Goal: Information Seeking & Learning: Find specific fact

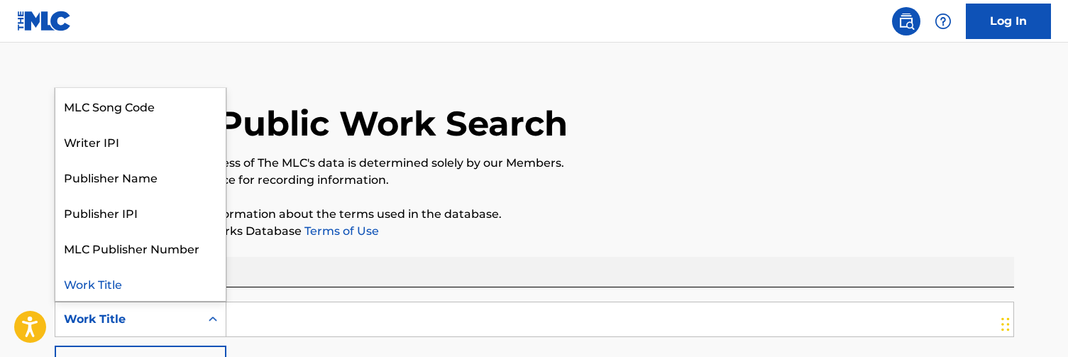
scroll to position [14, 0]
click at [117, 137] on div "Writer IPI" at bounding box center [140, 140] width 170 height 35
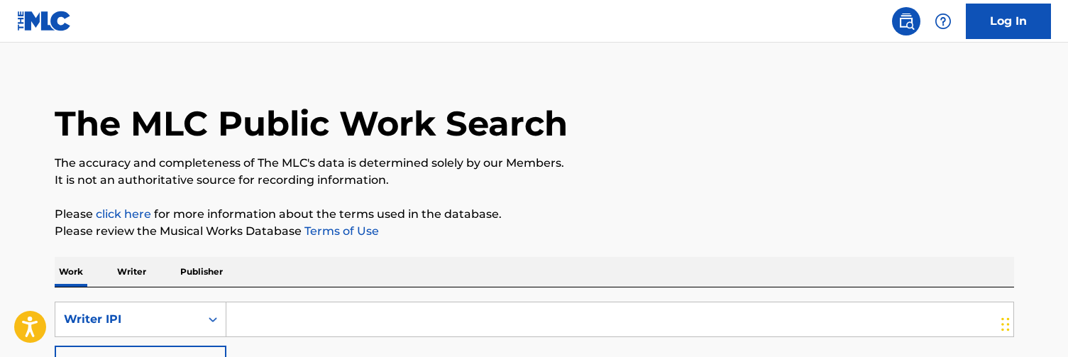
click at [296, 314] on input "Search Form" at bounding box center [619, 319] width 787 height 34
paste input "00755262041"
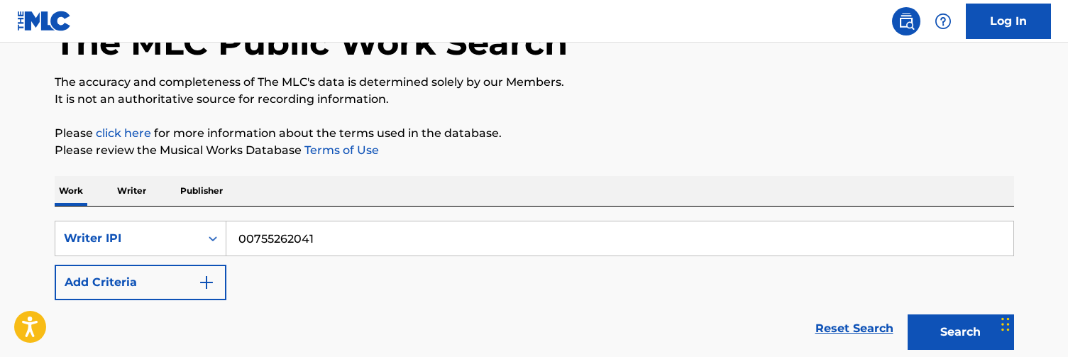
scroll to position [98, 0]
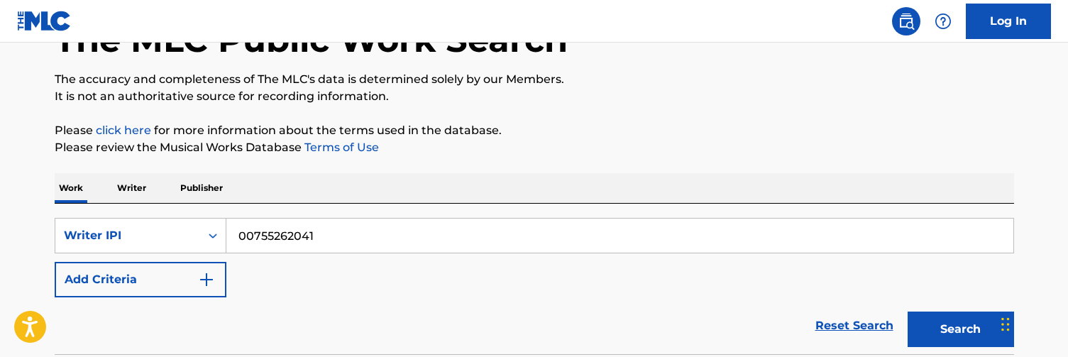
type input "00755262041"
click at [944, 316] on button "Search" at bounding box center [960, 328] width 106 height 35
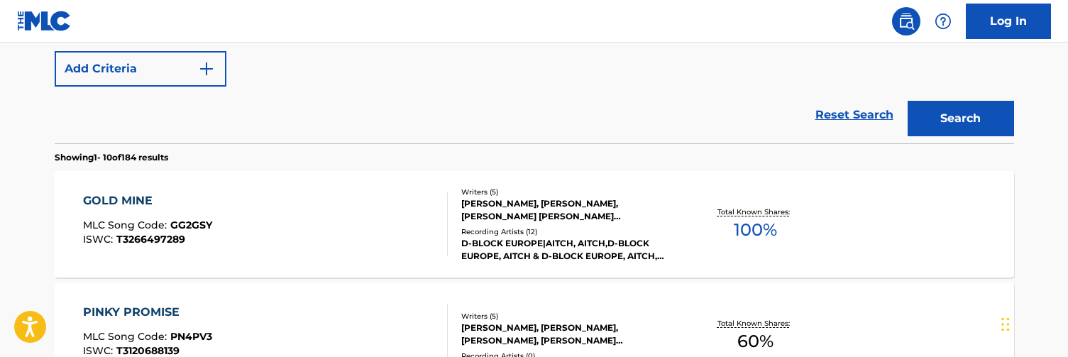
scroll to position [310, 0]
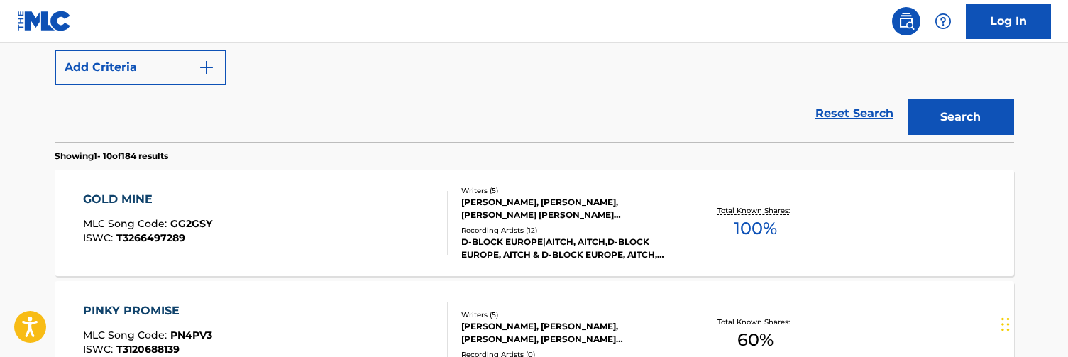
click at [418, 238] on div "GOLD MINE MLC Song Code : GG2GSY ISWC : T3266497289" at bounding box center [265, 223] width 365 height 64
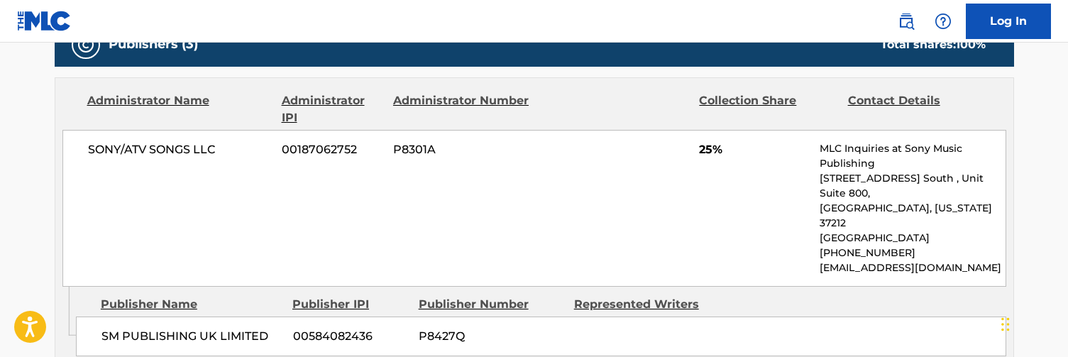
scroll to position [858, 0]
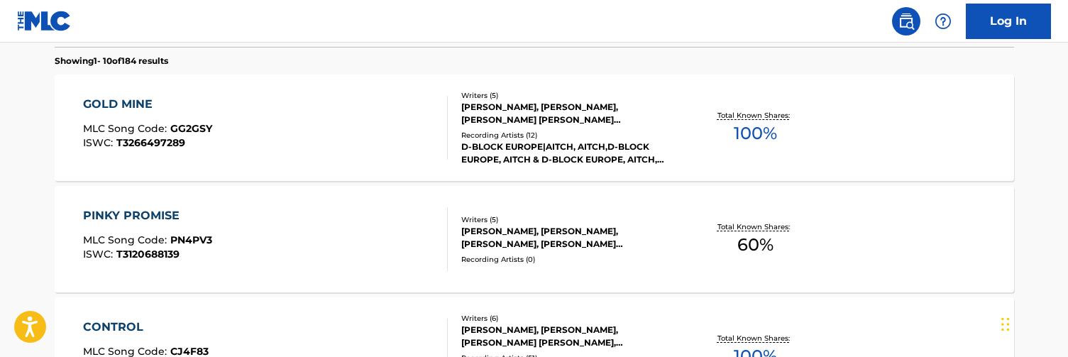
scroll to position [419, 0]
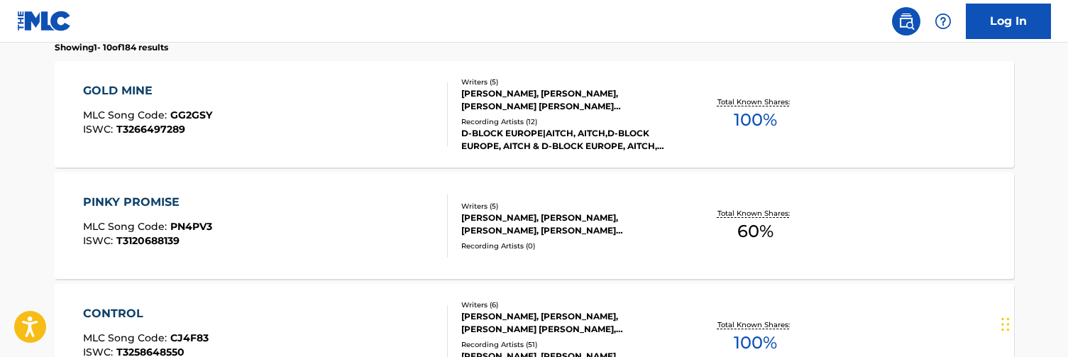
click at [305, 221] on div "PINKY PROMISE MLC Song Code : PN4PV3 ISWC : T3120688139" at bounding box center [265, 226] width 365 height 64
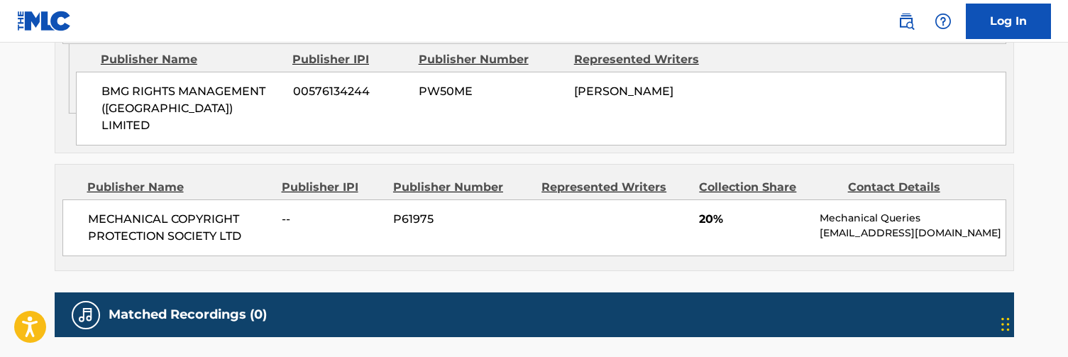
scroll to position [1195, 0]
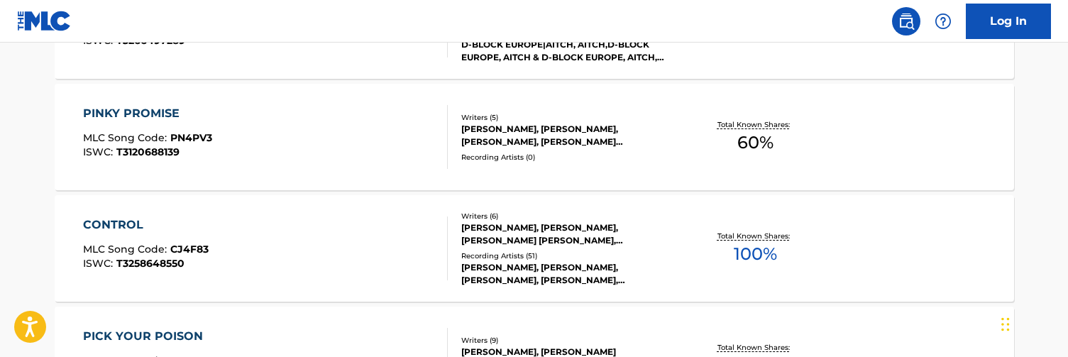
scroll to position [512, 0]
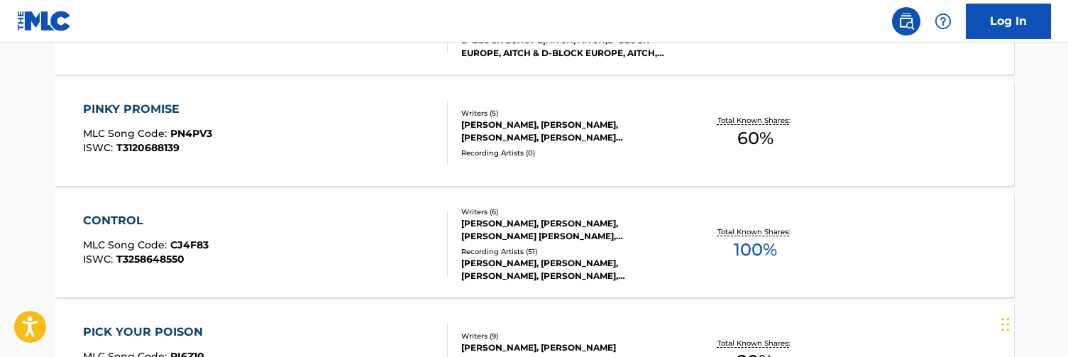
click at [307, 241] on div "CONTROL MLC Song Code : CJ4F83 ISWC : T3258648550" at bounding box center [265, 244] width 365 height 64
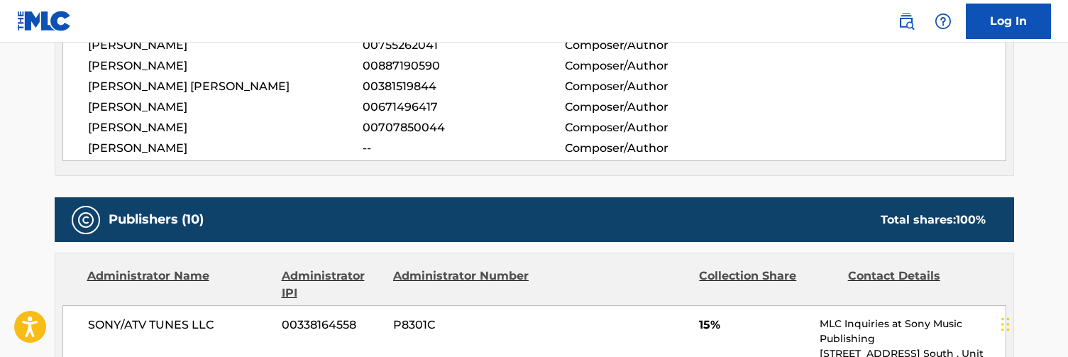
scroll to position [569, 0]
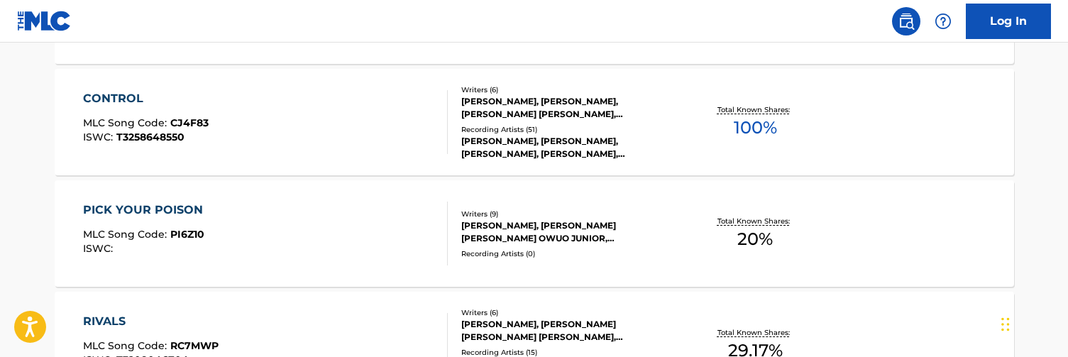
scroll to position [641, 0]
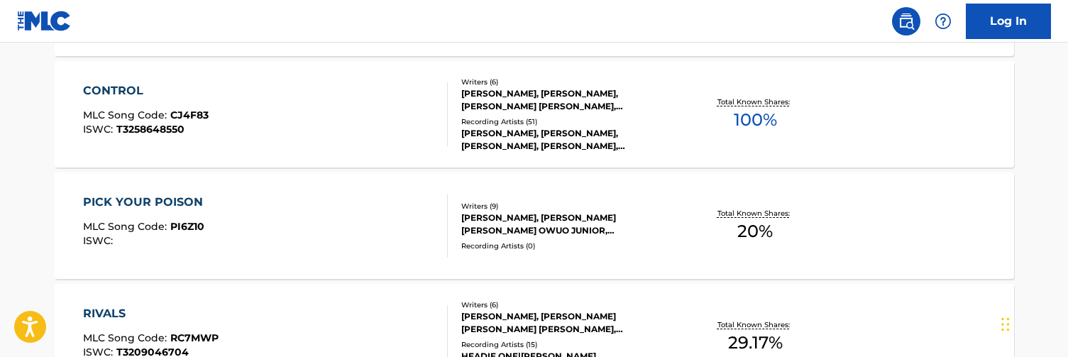
click at [265, 216] on div "PICK YOUR POISON MLC Song Code : PI6Z10 ISWC :" at bounding box center [265, 226] width 365 height 64
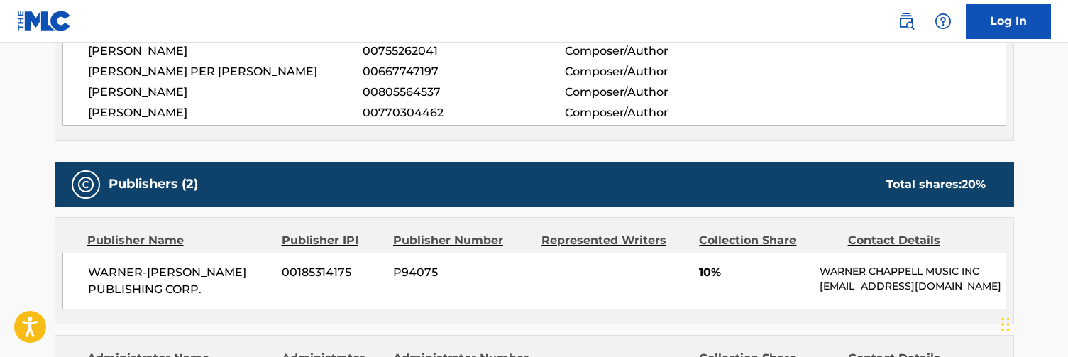
scroll to position [637, 1]
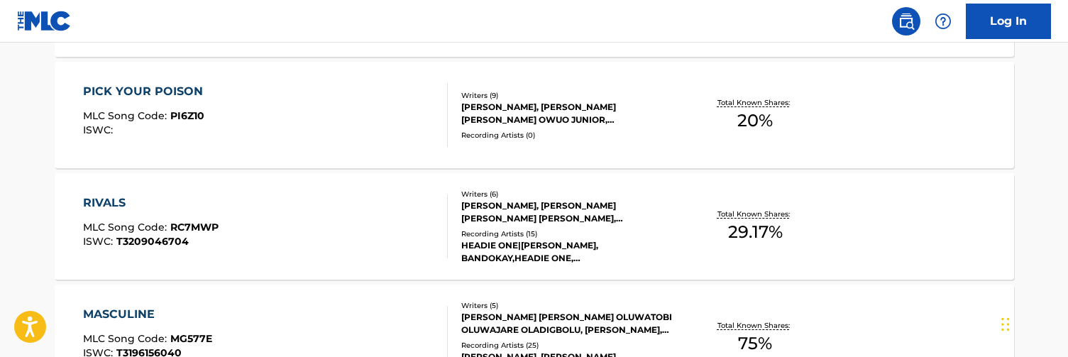
scroll to position [768, 0]
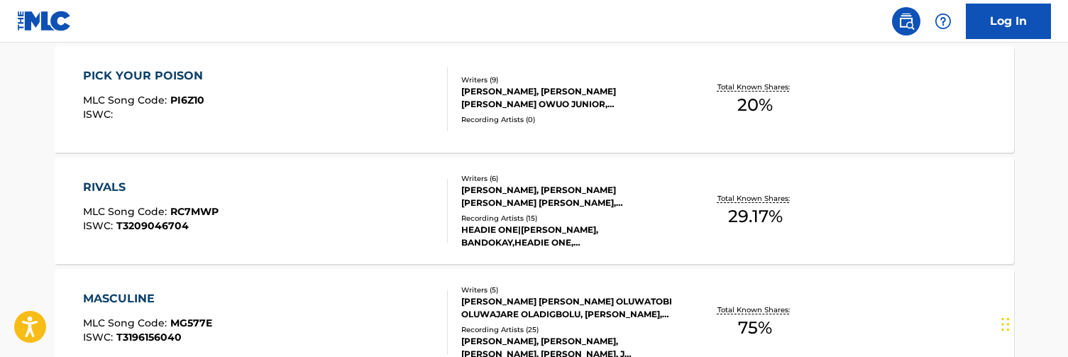
click at [318, 194] on div "RIVALS MLC Song Code : RC7MWP ISWC : T3209046704" at bounding box center [265, 211] width 365 height 64
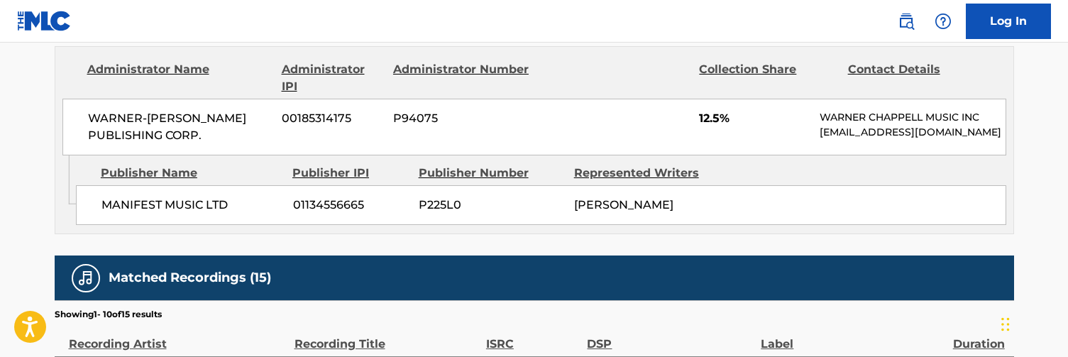
scroll to position [973, 0]
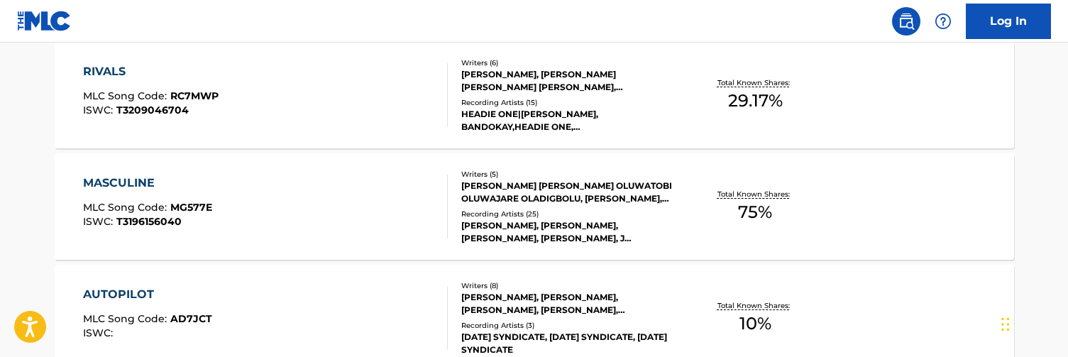
scroll to position [910, 0]
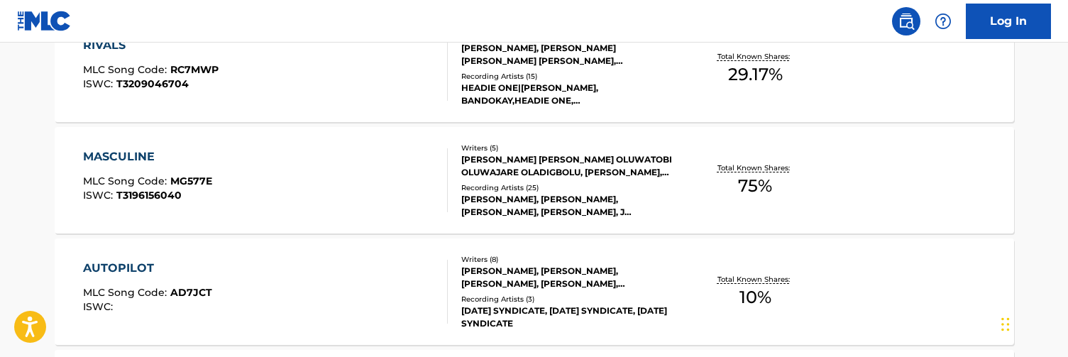
click at [304, 184] on div "MASCULINE MLC Song Code : MG577E ISWC : T3196156040" at bounding box center [265, 180] width 365 height 64
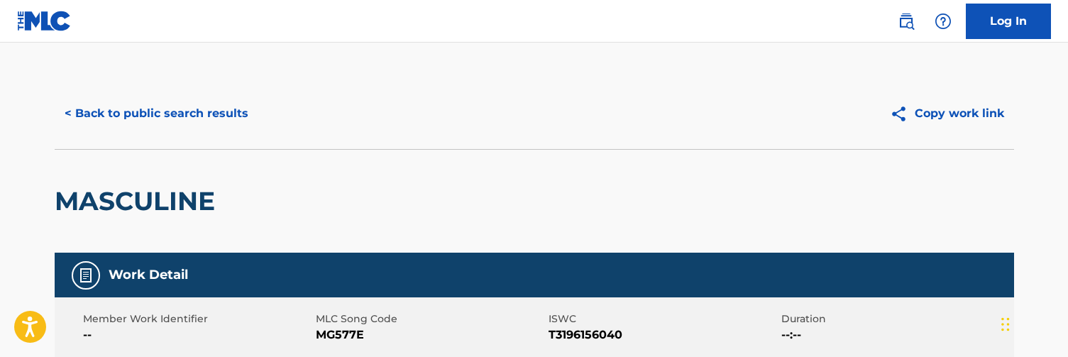
click at [168, 111] on button "< Back to public search results" at bounding box center [157, 113] width 204 height 35
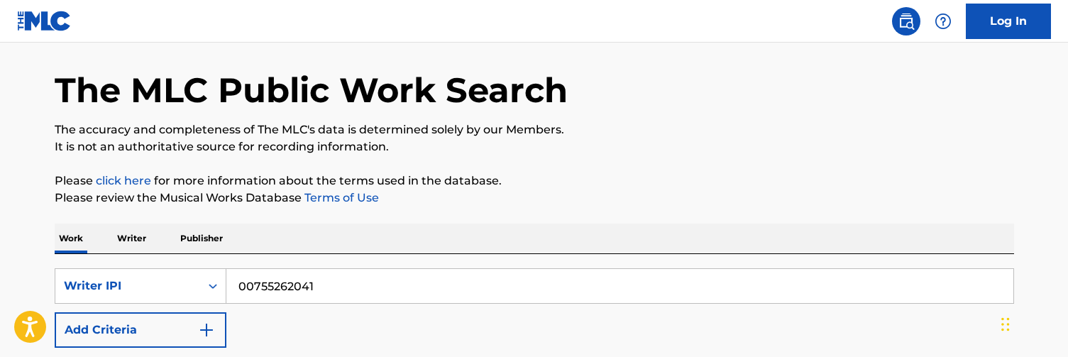
scroll to position [44, 0]
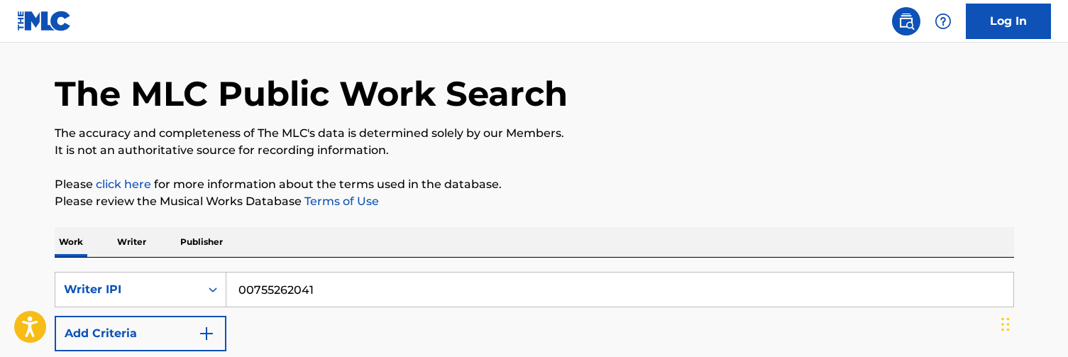
click at [282, 288] on input "00755262041" at bounding box center [619, 289] width 787 height 34
paste input "1026917563"
click at [312, 234] on div "Work Writer Publisher" at bounding box center [534, 242] width 959 height 30
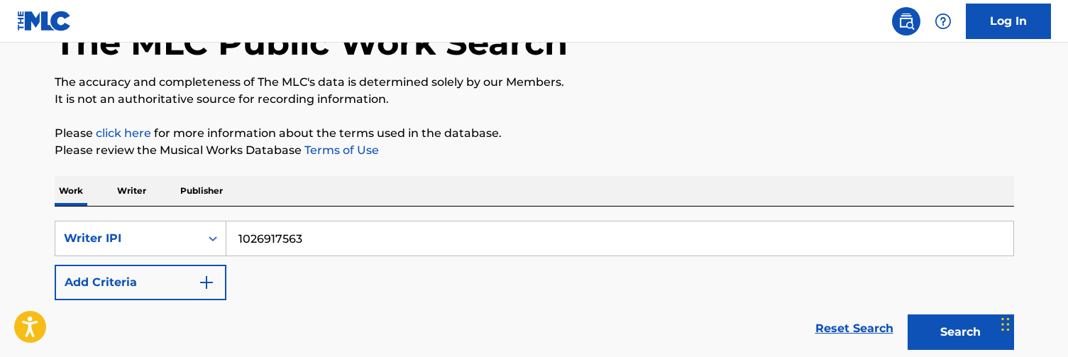
scroll to position [104, 0]
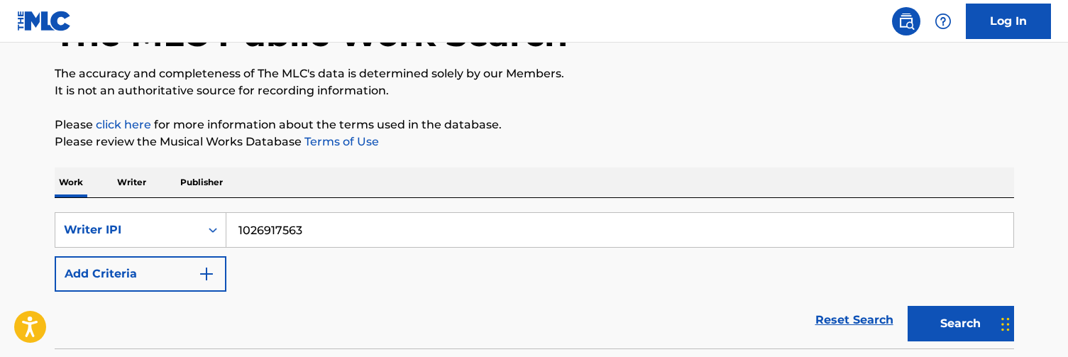
click at [929, 316] on button "Search" at bounding box center [960, 323] width 106 height 35
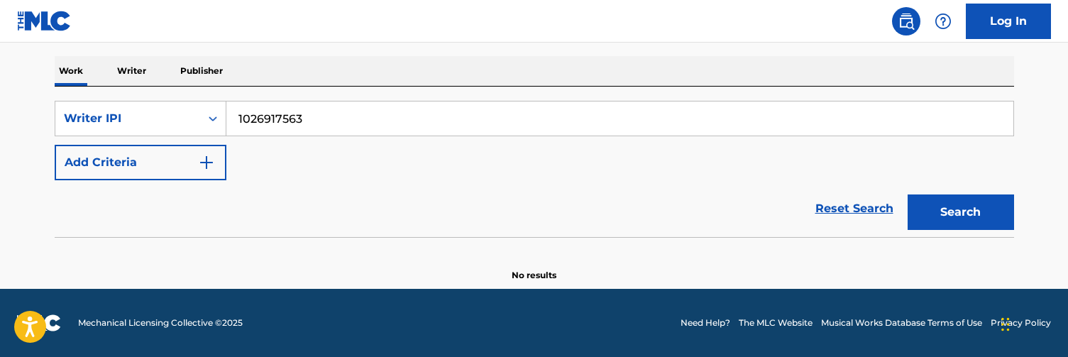
scroll to position [215, 0]
click at [338, 120] on input "1026917563" at bounding box center [619, 118] width 787 height 34
paste input "661"
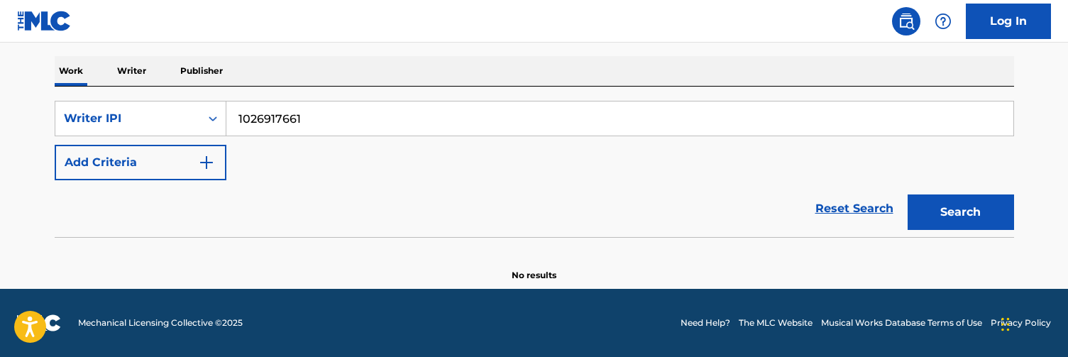
type input "1026917661"
click at [940, 202] on button "Search" at bounding box center [960, 211] width 106 height 35
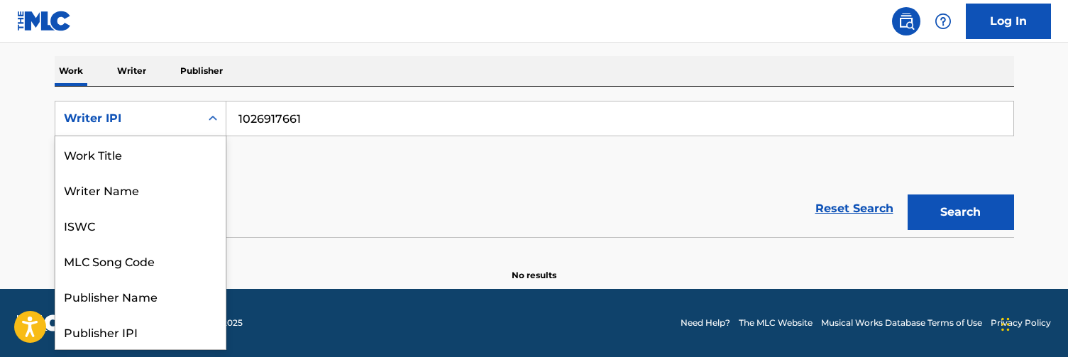
click at [183, 126] on div "Writer IPI" at bounding box center [128, 118] width 128 height 17
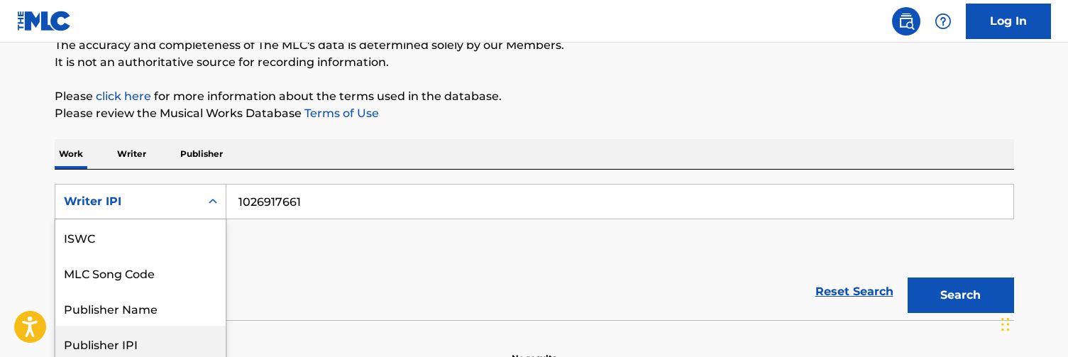
scroll to position [94, 0]
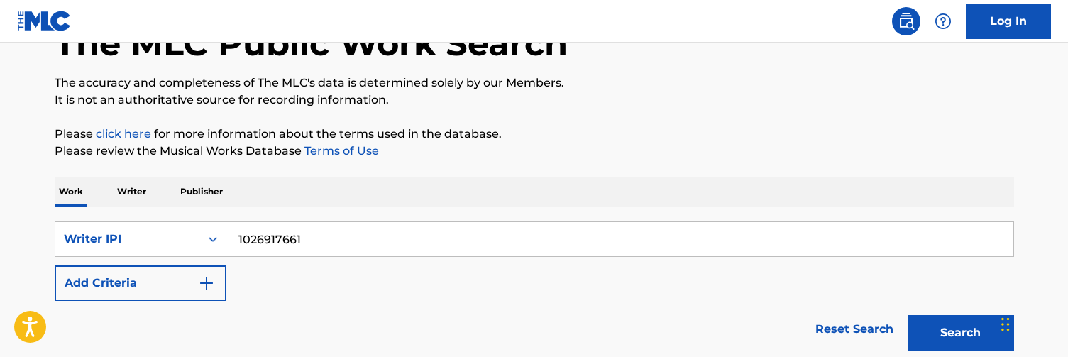
click at [351, 163] on div "The MLC Public Work Search The accuracy and completeness of The MLC's data is d…" at bounding box center [534, 193] width 993 height 419
click at [119, 183] on p "Writer" at bounding box center [132, 192] width 38 height 30
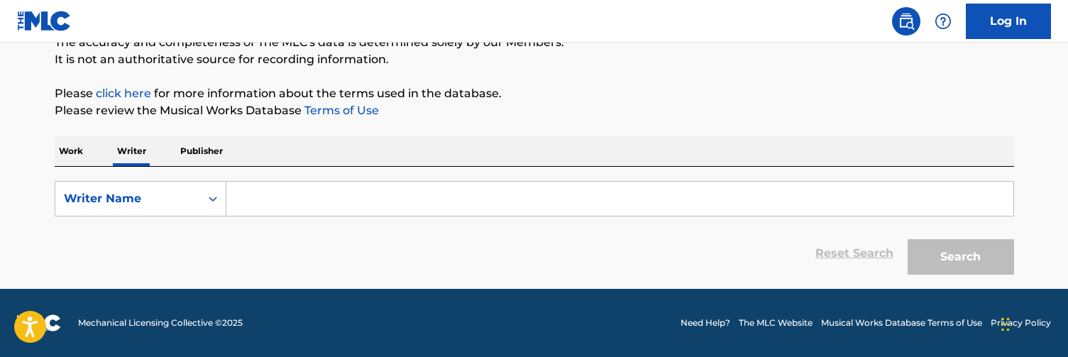
scroll to position [135, 0]
click at [292, 198] on input "Search Form" at bounding box center [619, 199] width 787 height 34
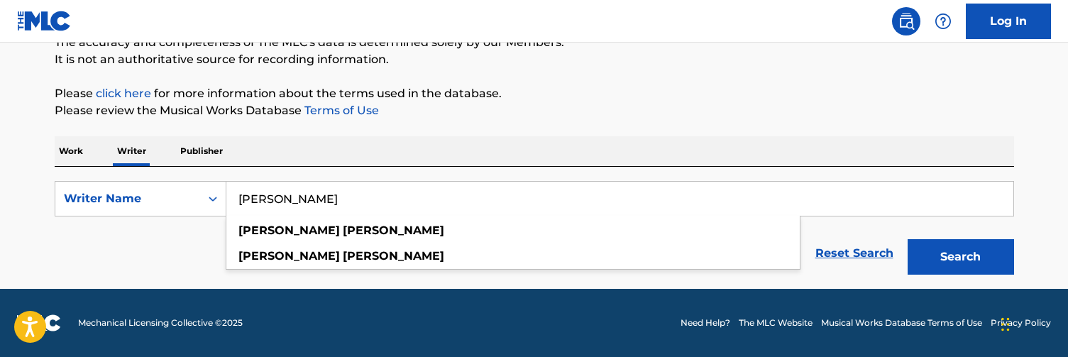
type input "[PERSON_NAME]"
click at [960, 257] on button "Search" at bounding box center [960, 256] width 106 height 35
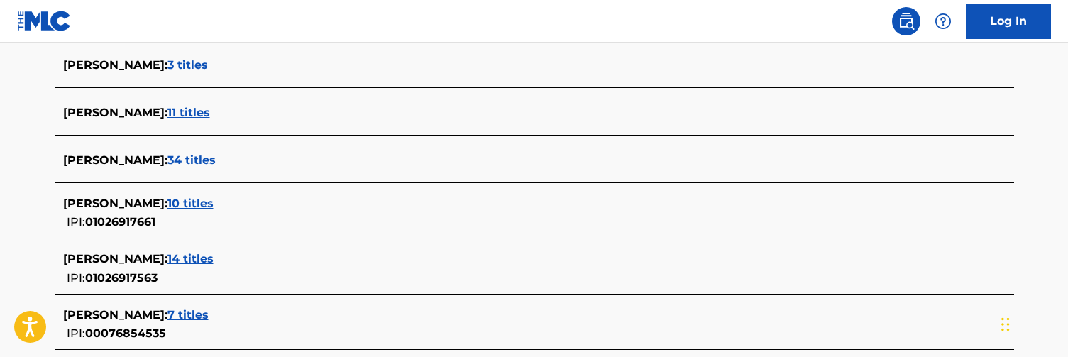
scroll to position [648, 0]
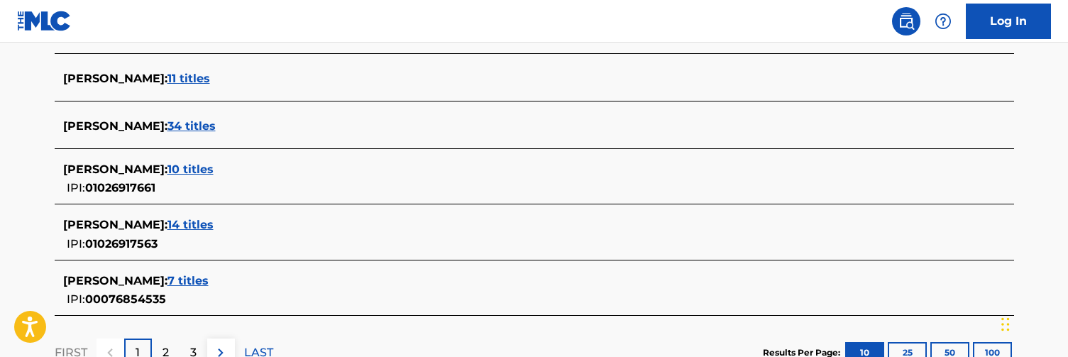
click at [214, 223] on span "14 titles" at bounding box center [190, 224] width 46 height 13
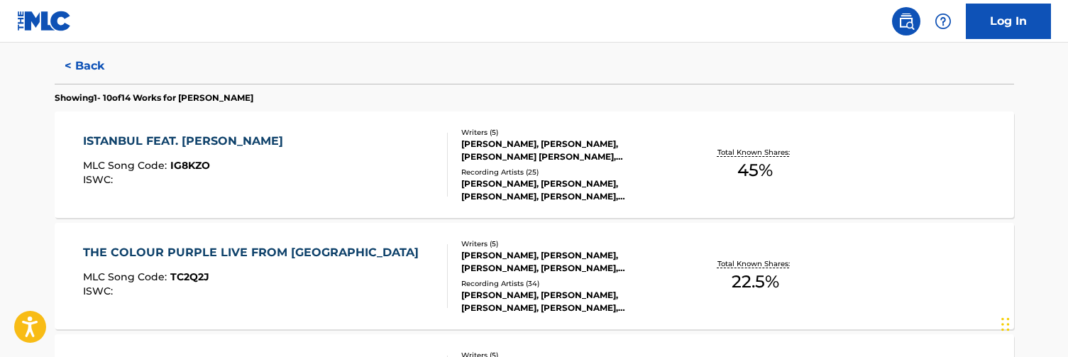
scroll to position [357, 0]
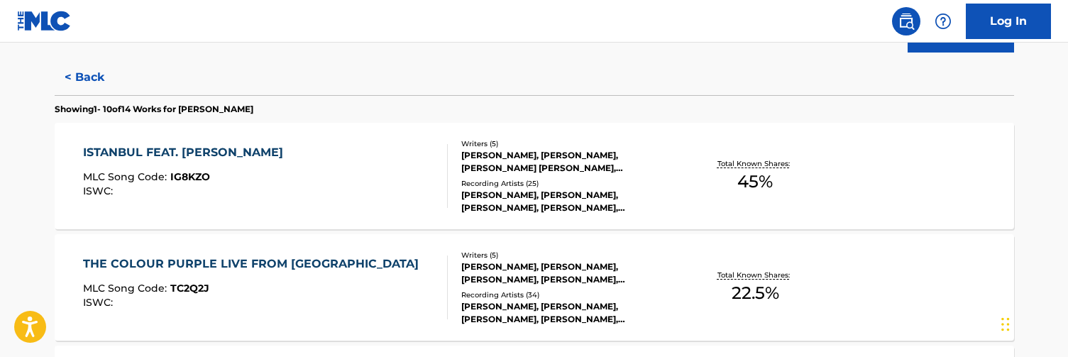
click at [361, 181] on div "ISTANBUL FEAT. [PERSON_NAME] MLC Song Code : IG8KZO ISWC :" at bounding box center [265, 176] width 365 height 64
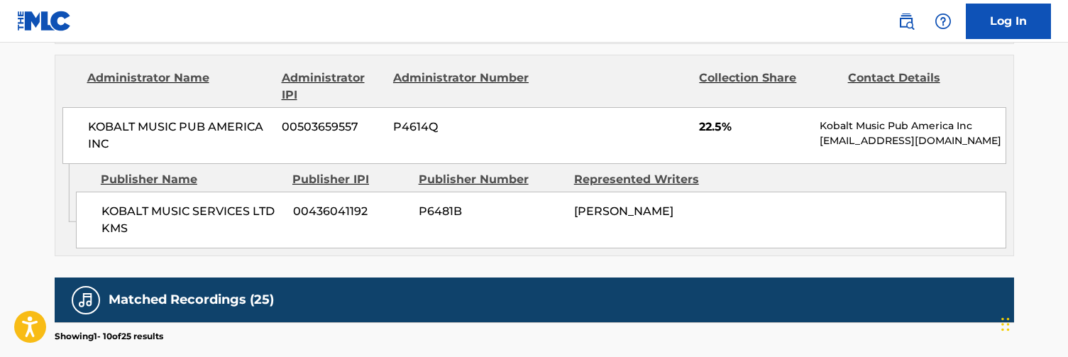
scroll to position [946, 0]
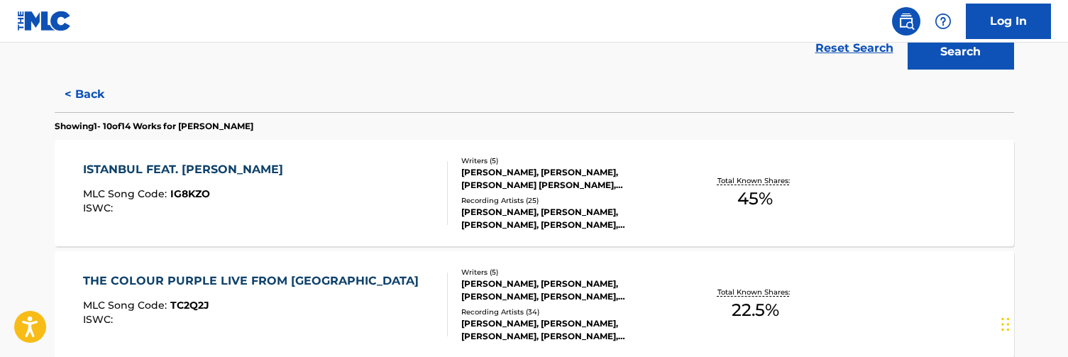
scroll to position [433, 0]
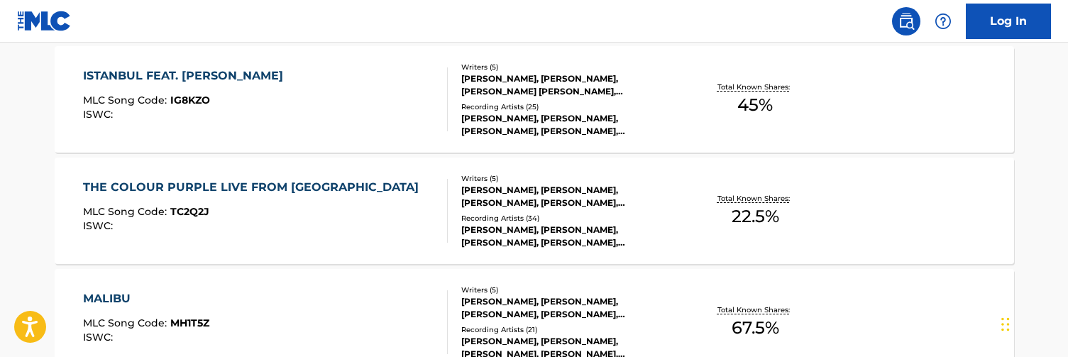
click at [395, 201] on div "THE COLOUR PURPLE LIVE FROM MALIBU MLC Song Code : TC2Q2J ISWC :" at bounding box center [265, 211] width 365 height 64
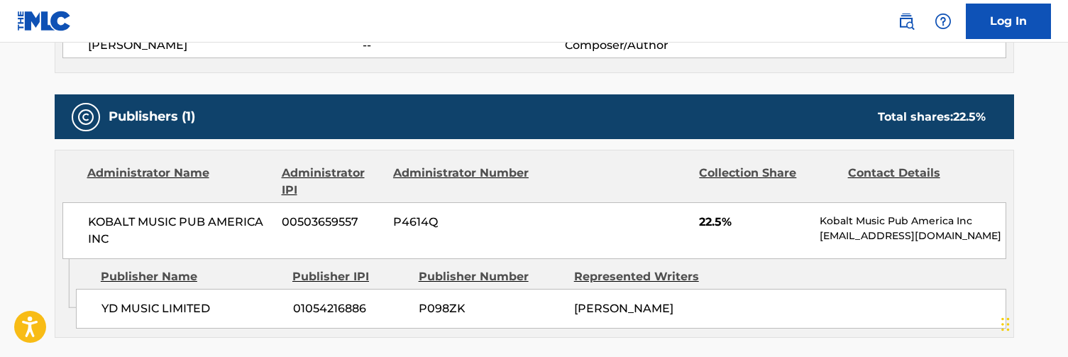
scroll to position [691, 0]
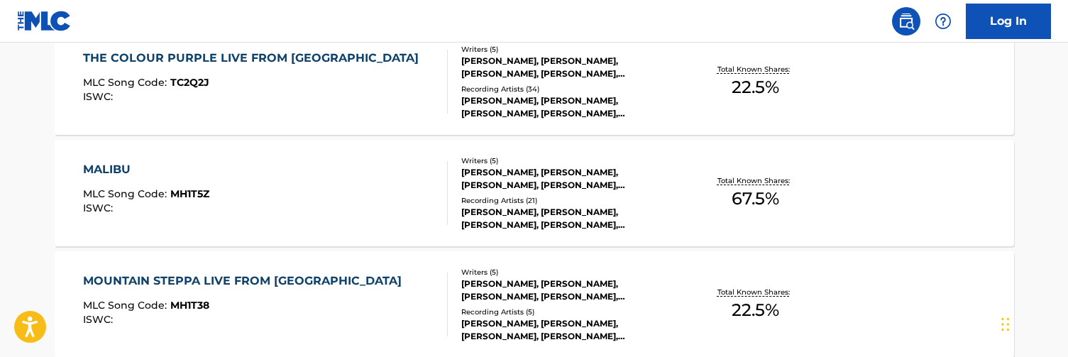
scroll to position [618, 0]
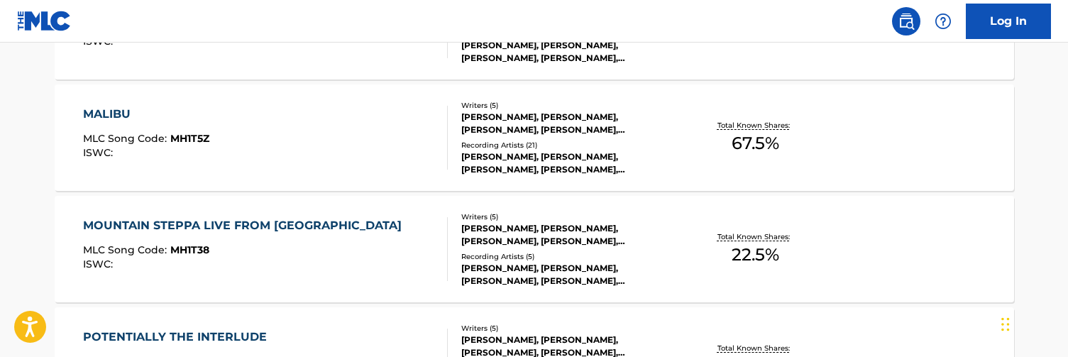
click at [358, 242] on div "MOUNTAIN STEPPA LIVE FROM MALIBU MLC Song Code : MH1T38 ISWC :" at bounding box center [265, 249] width 365 height 64
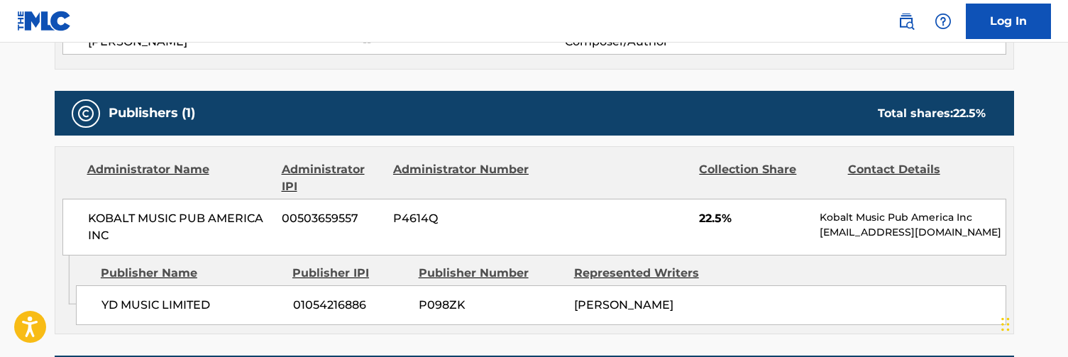
scroll to position [697, 0]
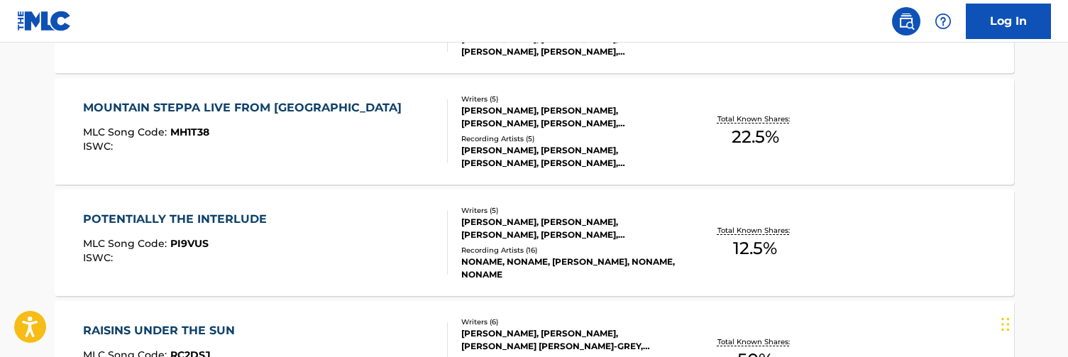
scroll to position [744, 0]
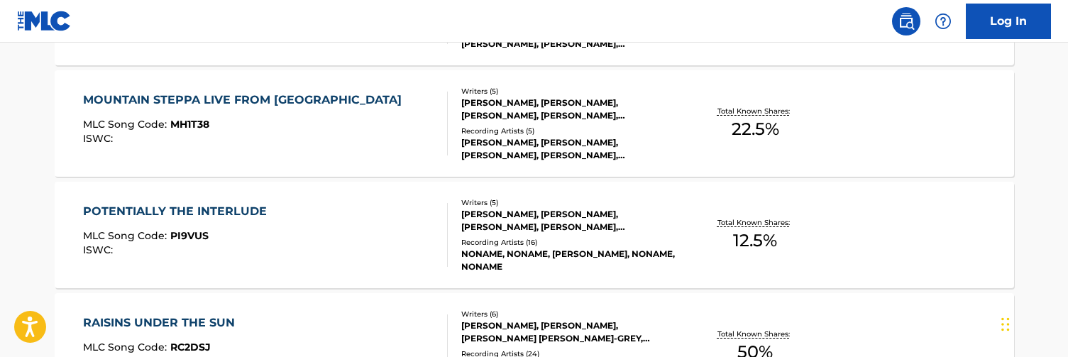
click at [314, 238] on div "POTENTIALLY THE INTERLUDE MLC Song Code : PI9VUS ISWC :" at bounding box center [265, 235] width 365 height 64
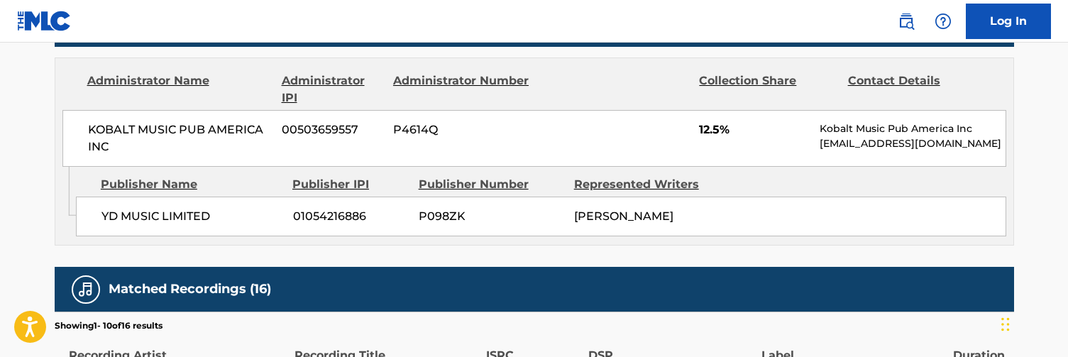
scroll to position [754, 0]
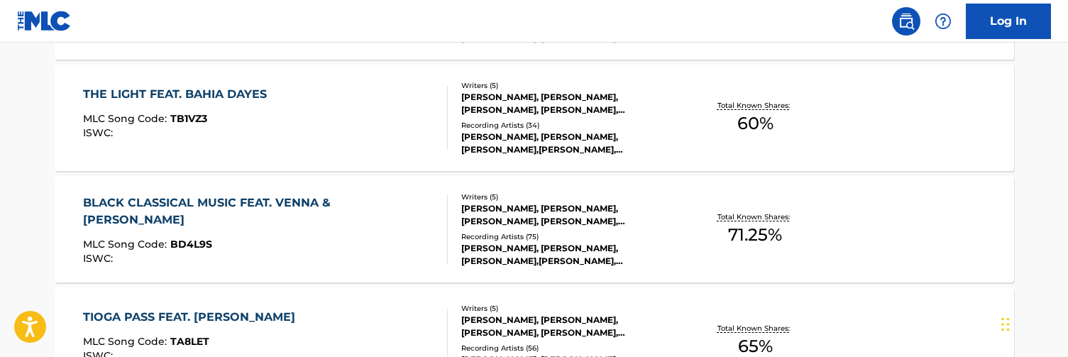
scroll to position [1117, 0]
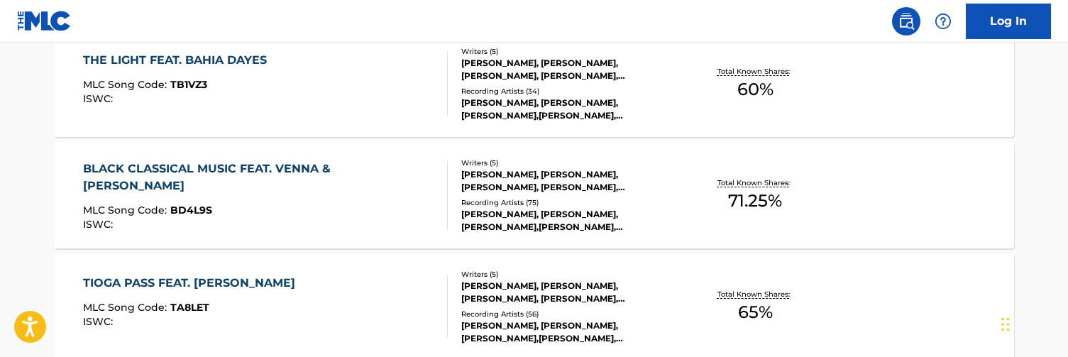
click at [282, 214] on div "MLC Song Code : BD4L9S" at bounding box center [259, 212] width 353 height 14
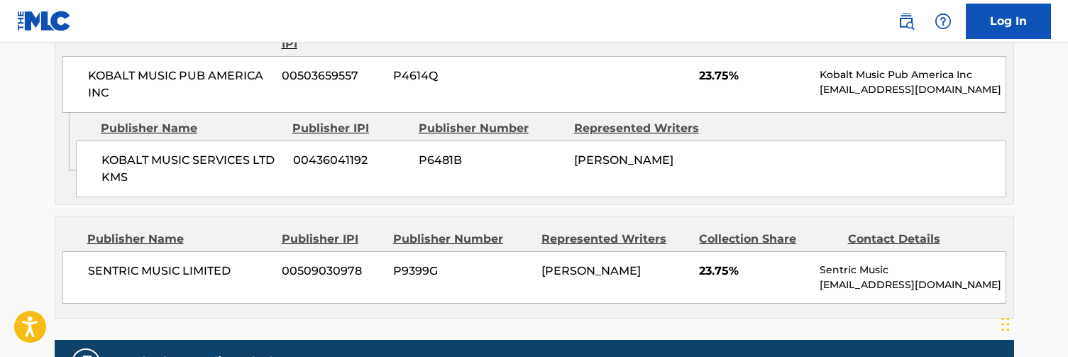
scroll to position [1035, 0]
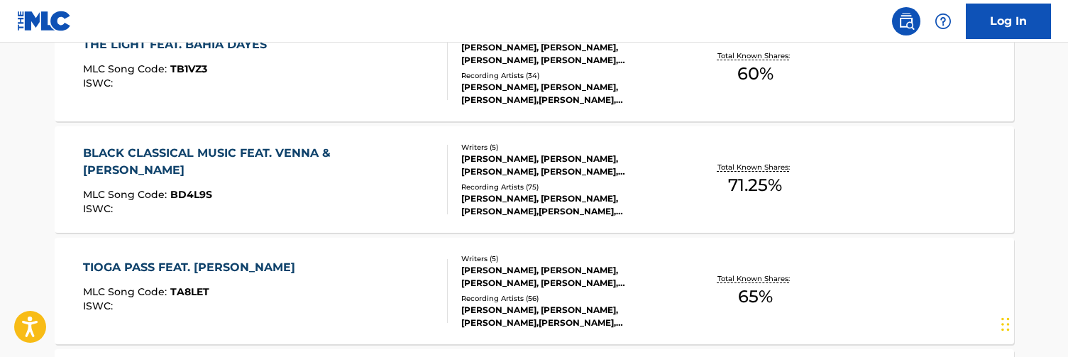
scroll to position [1138, 0]
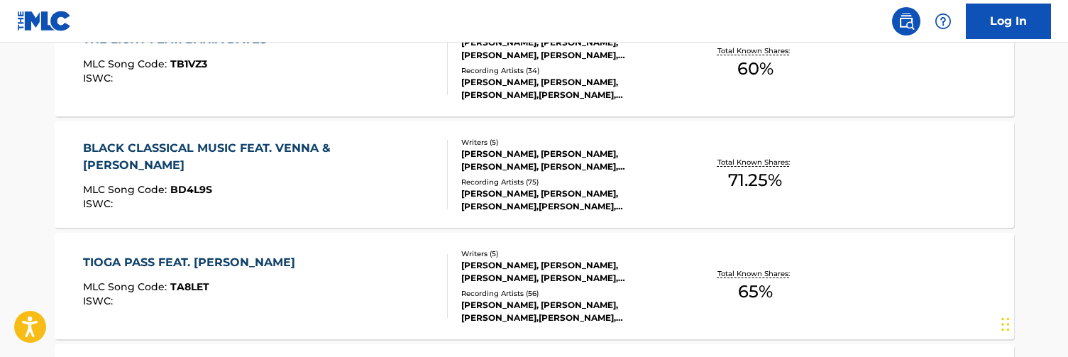
click at [282, 276] on div "TIOGA PASS FEAT. [PERSON_NAME] MLC Song Code : TA8LET ISWC :" at bounding box center [192, 286] width 219 height 64
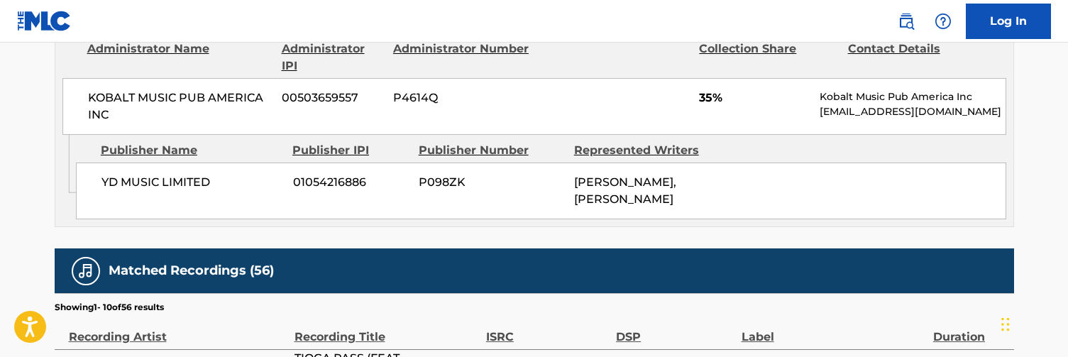
scroll to position [1261, 0]
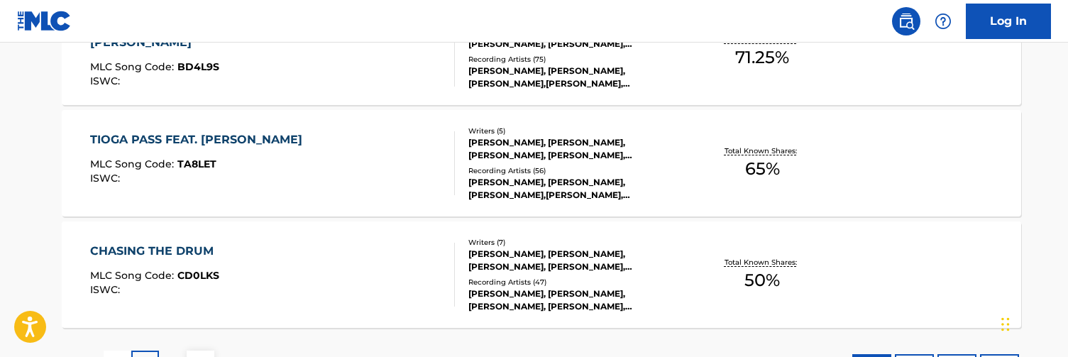
scroll to position [178, 0]
